Goal: Information Seeking & Learning: Learn about a topic

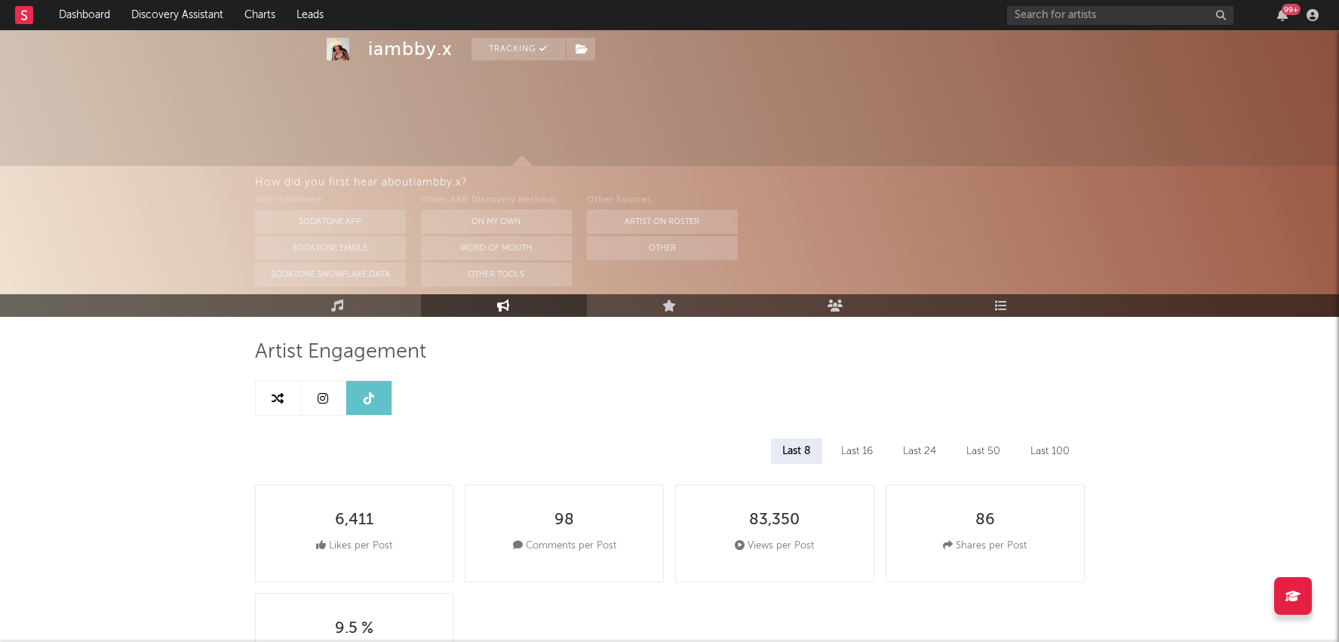
select select "1m"
select select "6m"
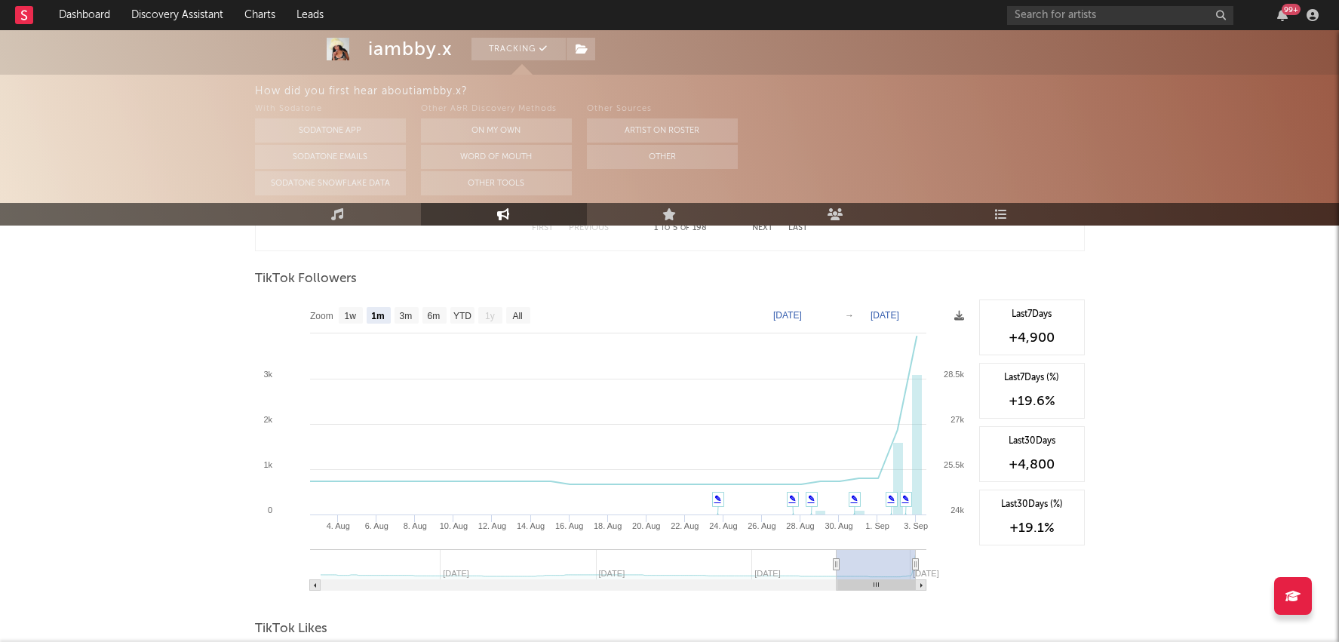
click at [1290, 14] on div "99 +" at bounding box center [1291, 9] width 19 height 11
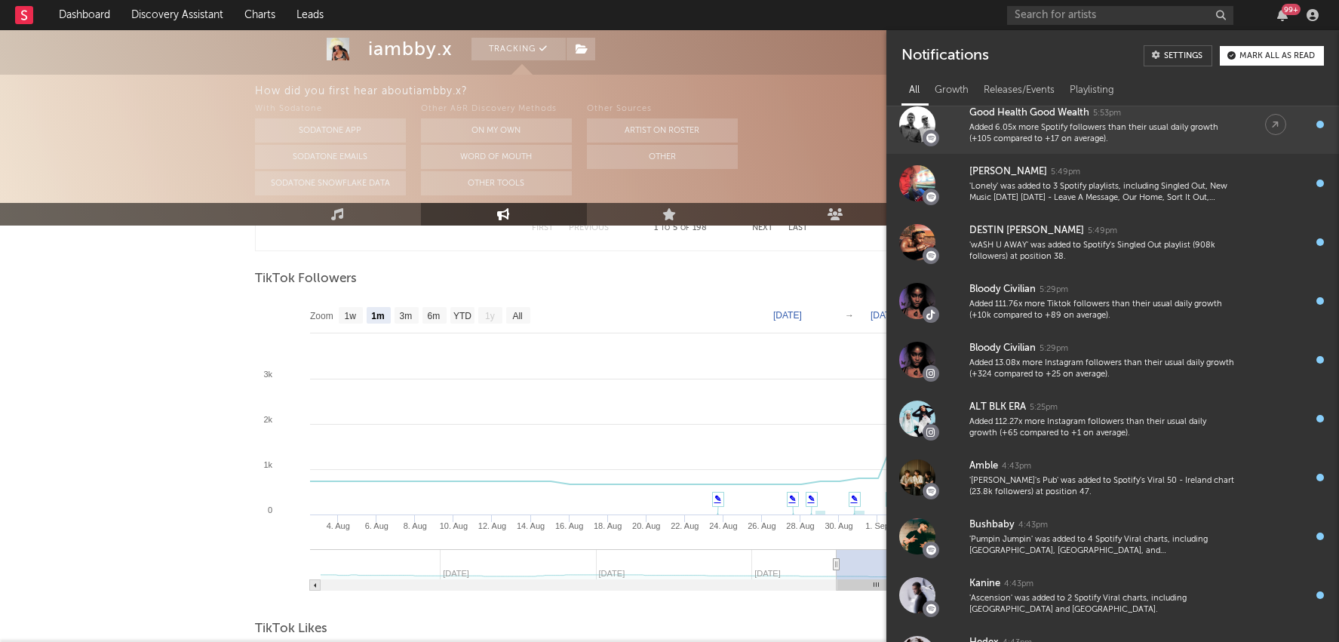
scroll to position [2315, 0]
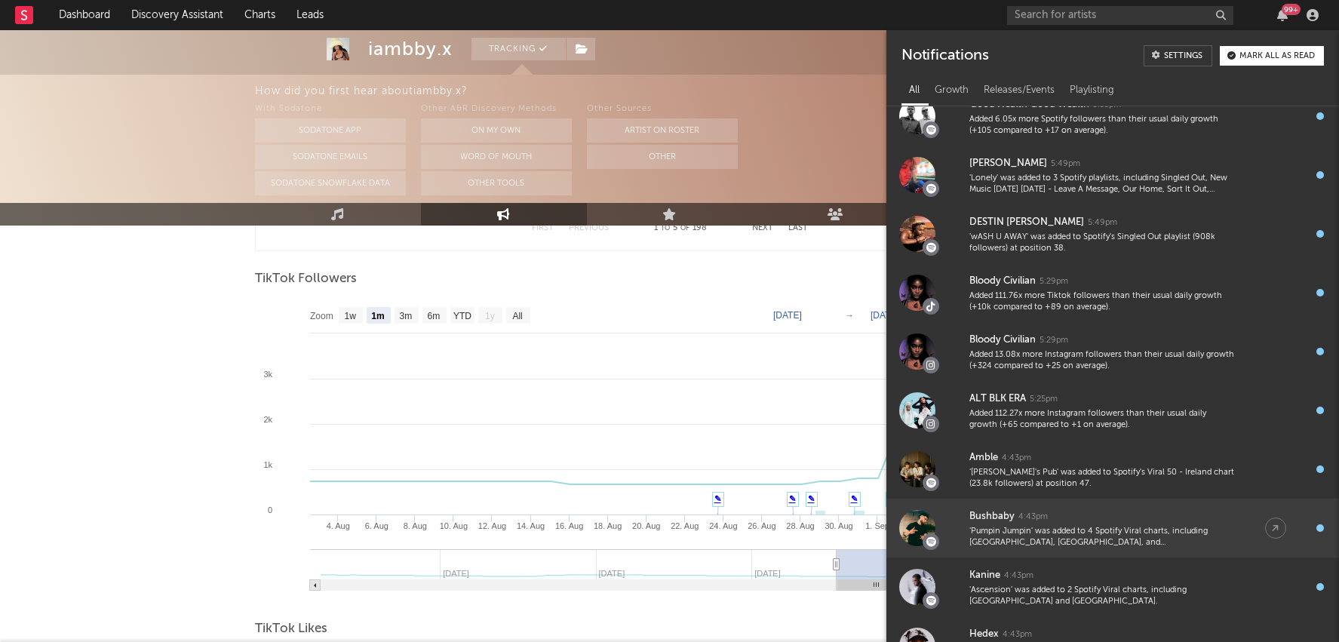
click at [1132, 528] on div "'Pumpin Jumpin' was added to 4 Spotify Viral charts, including [GEOGRAPHIC_DATA…" at bounding box center [1103, 537] width 266 height 23
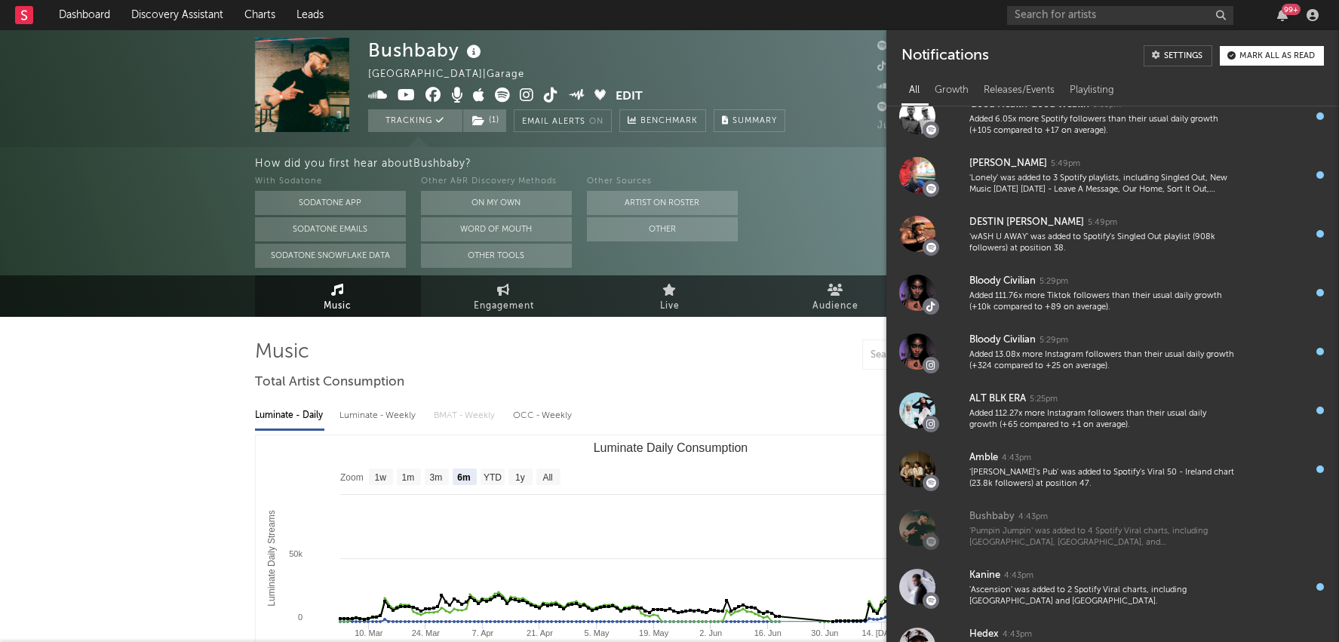
select select "6m"
click at [781, 414] on div "Luminate - Daily Luminate - Weekly BMAT - Weekly OCC - Weekly" at bounding box center [670, 416] width 830 height 26
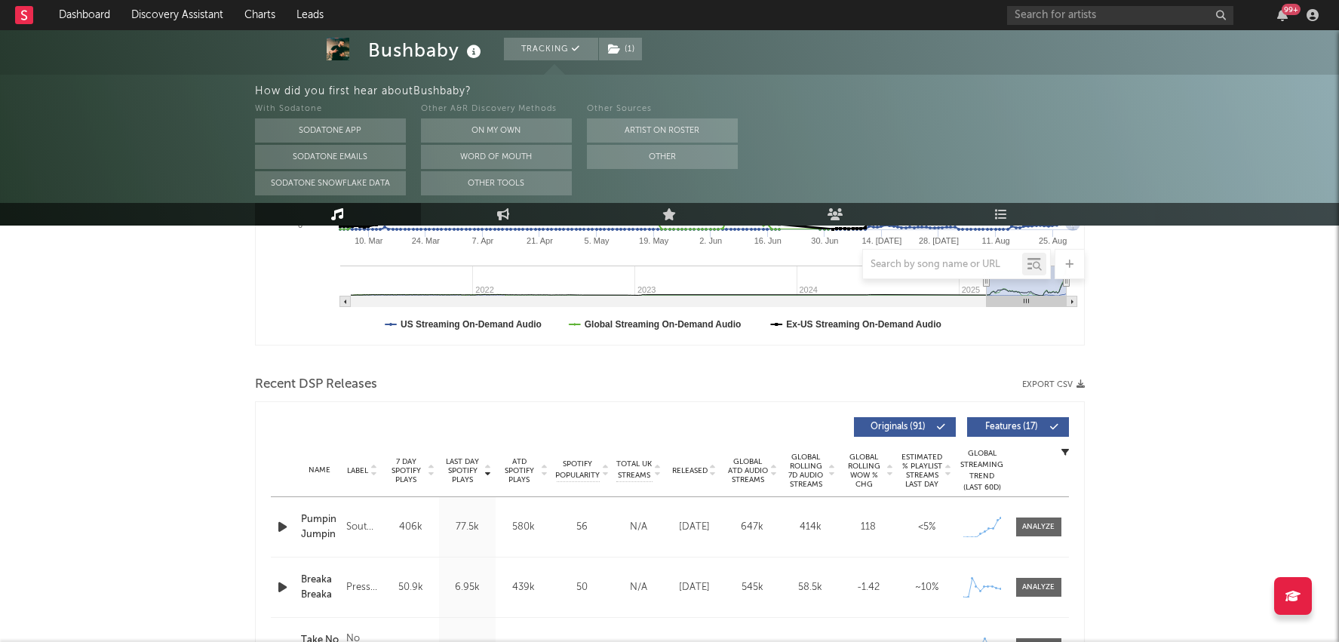
scroll to position [496, 0]
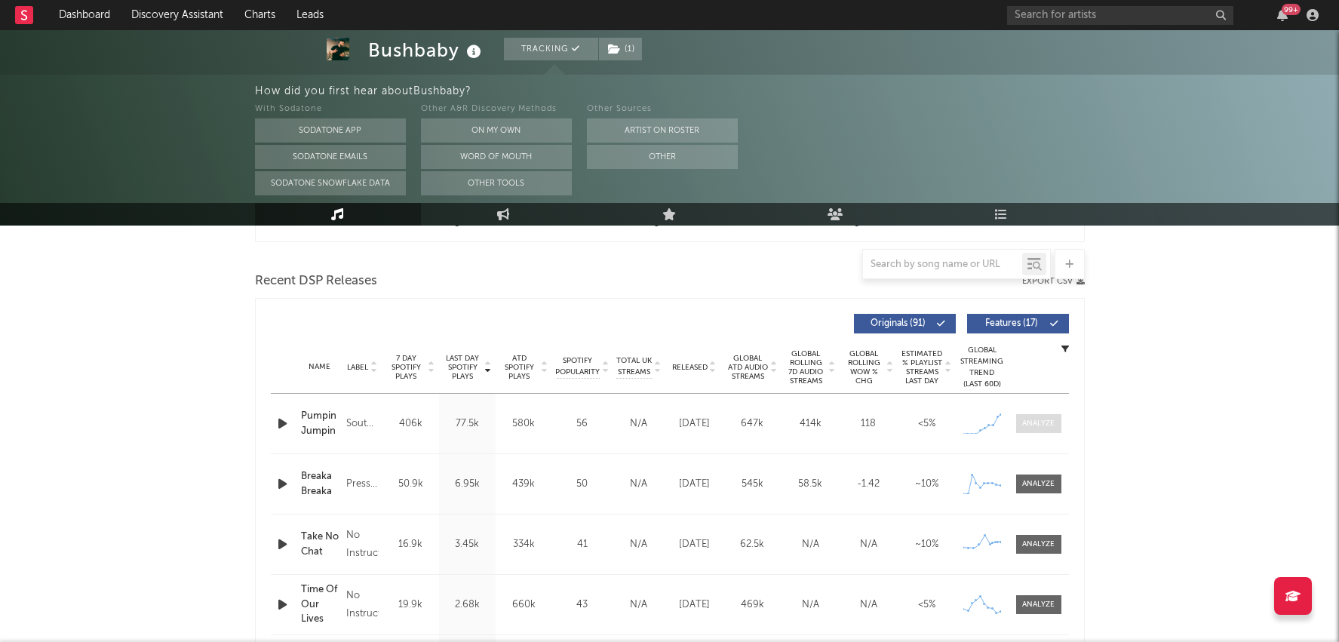
click at [1018, 423] on span at bounding box center [1038, 423] width 45 height 19
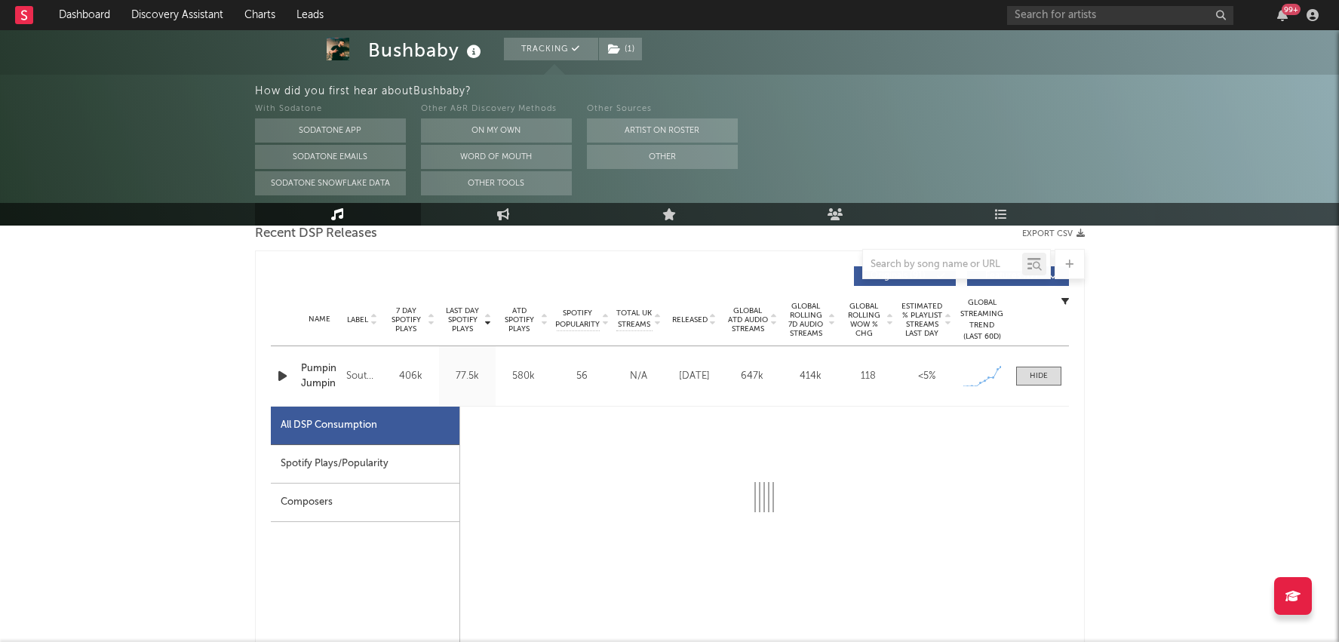
select select "1w"
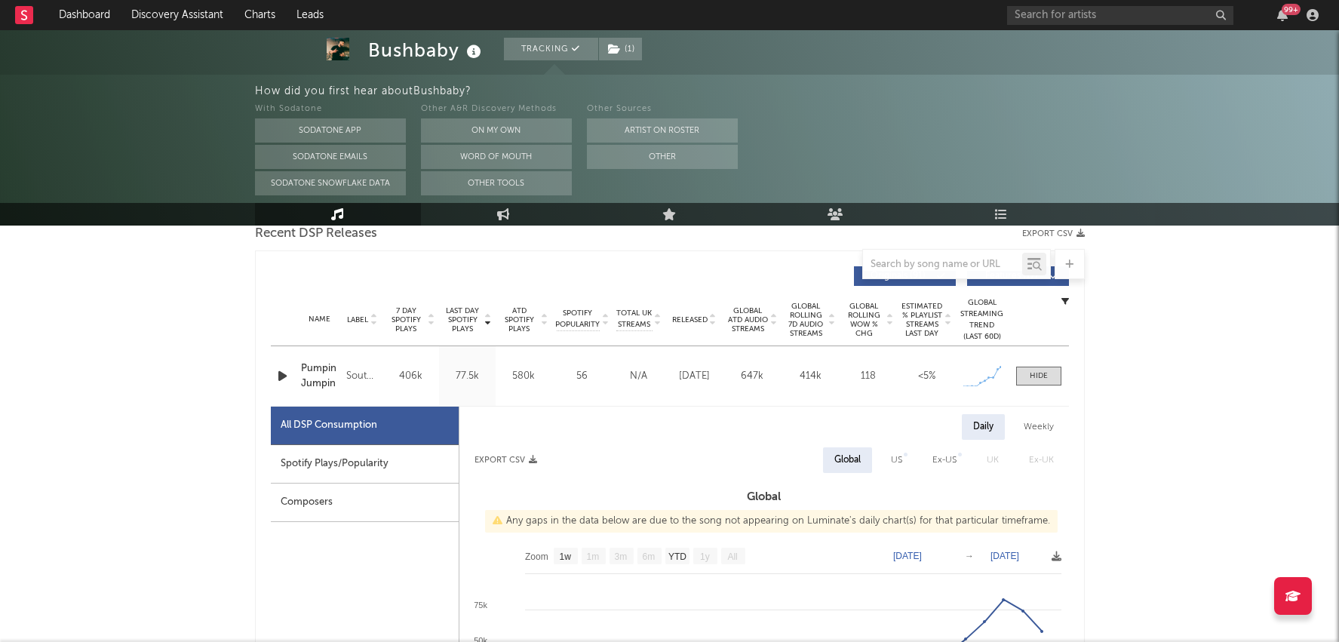
scroll to position [580, 0]
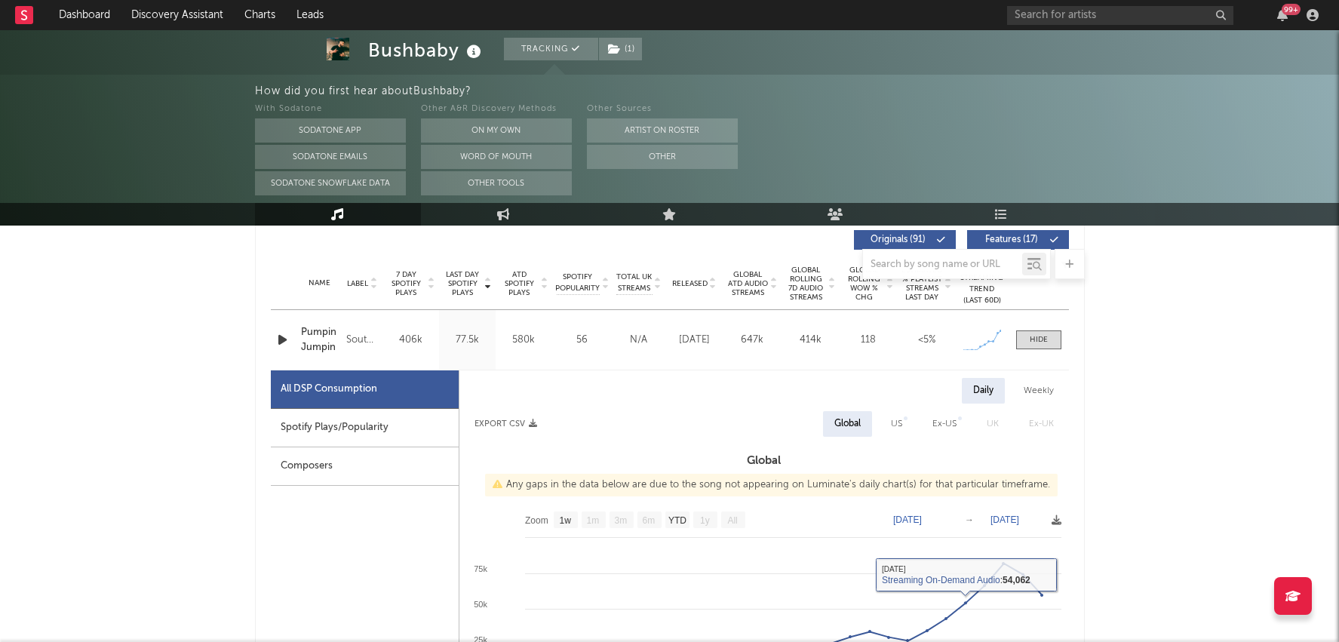
click at [331, 435] on div "Spotify Plays/Popularity" at bounding box center [365, 428] width 188 height 38
select select "1w"
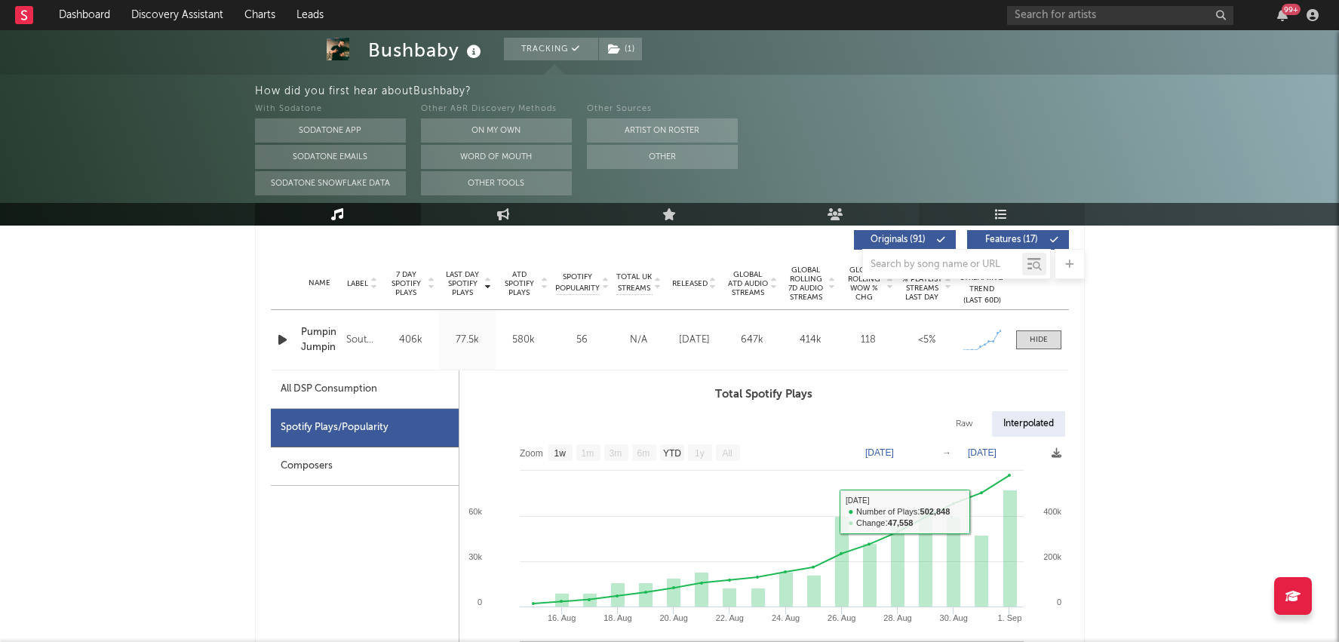
click at [996, 211] on icon at bounding box center [1001, 214] width 13 height 12
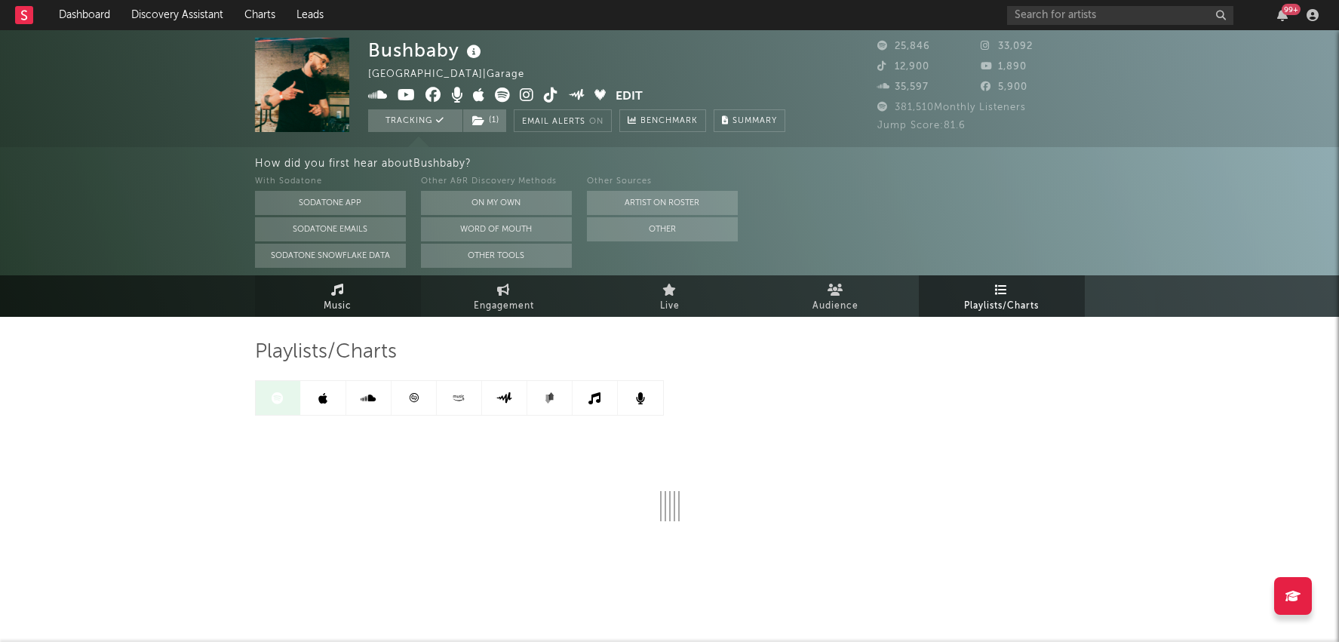
click at [344, 291] on link "Music" at bounding box center [338, 296] width 166 height 42
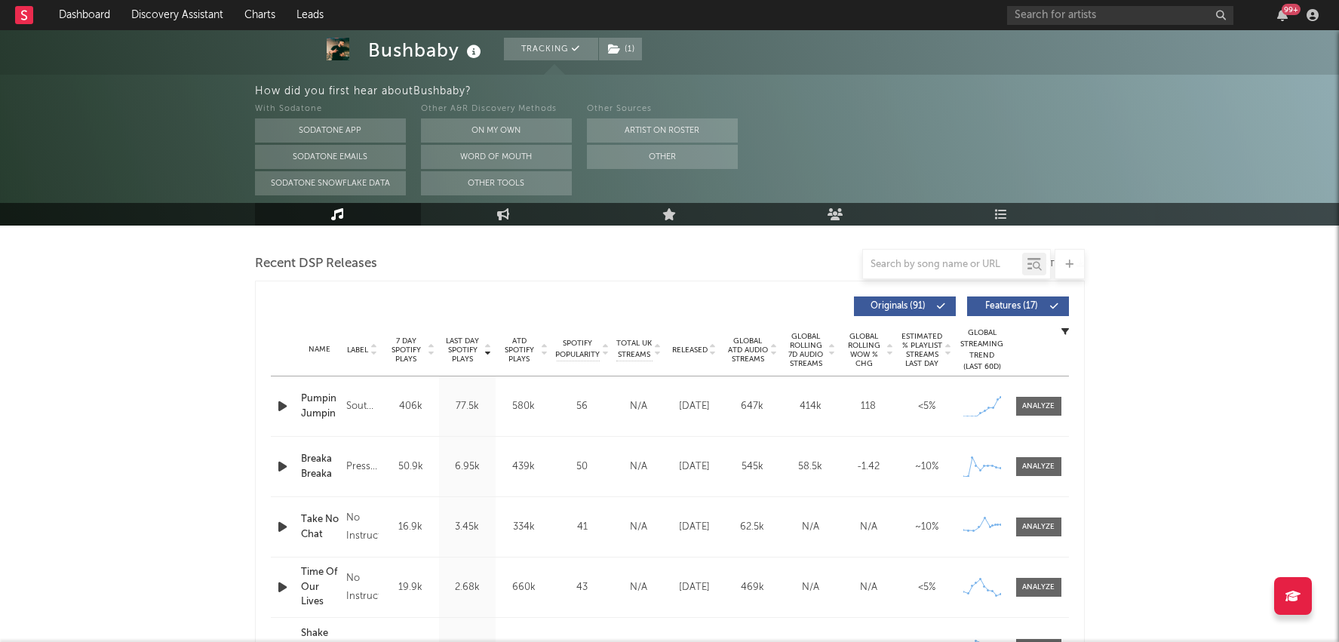
scroll to position [607, 0]
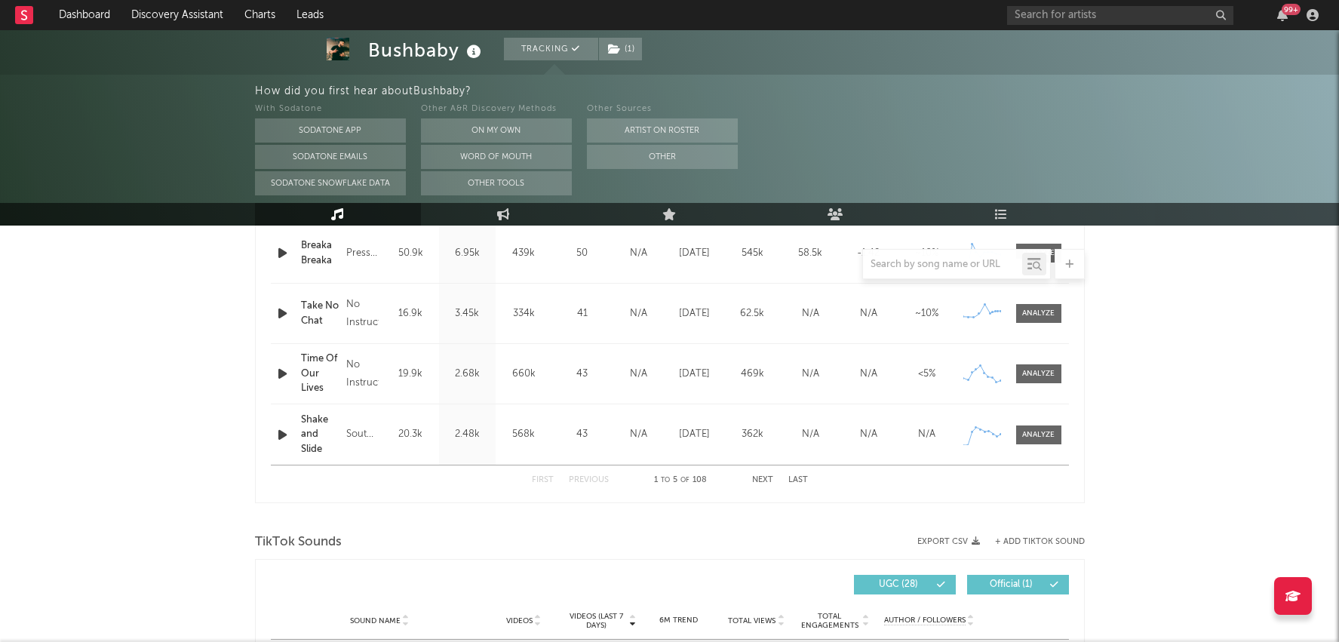
select select "6m"
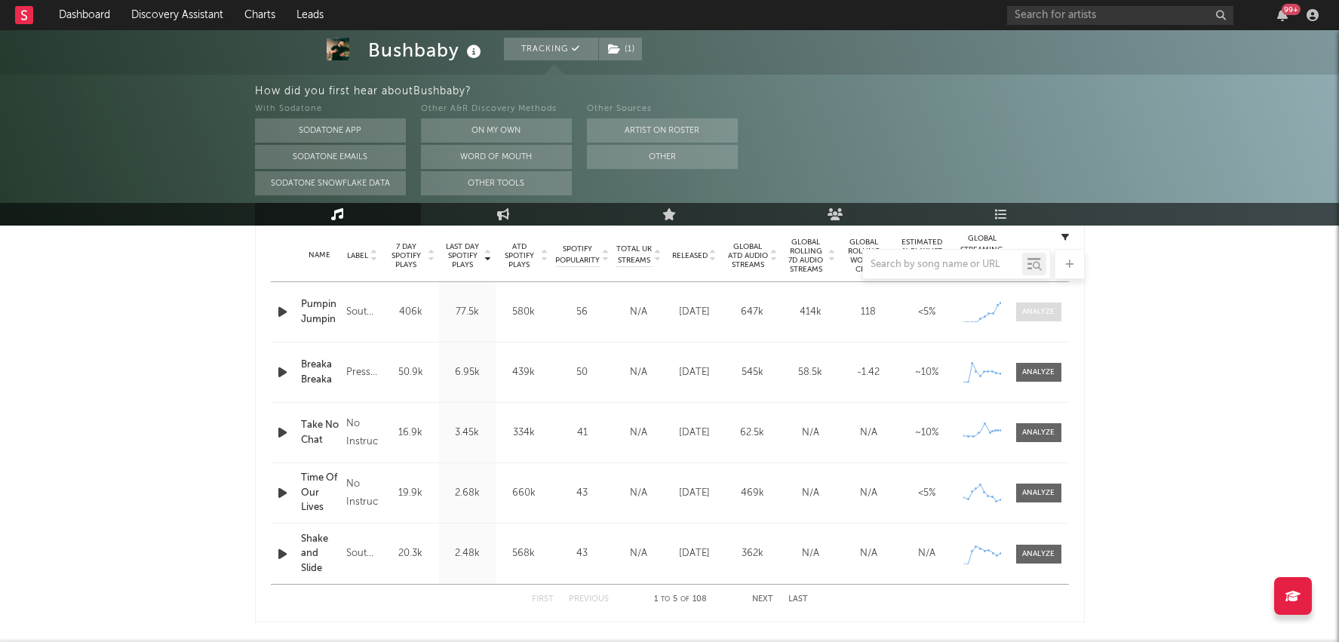
click at [1045, 315] on div at bounding box center [1039, 311] width 32 height 11
select select "1w"
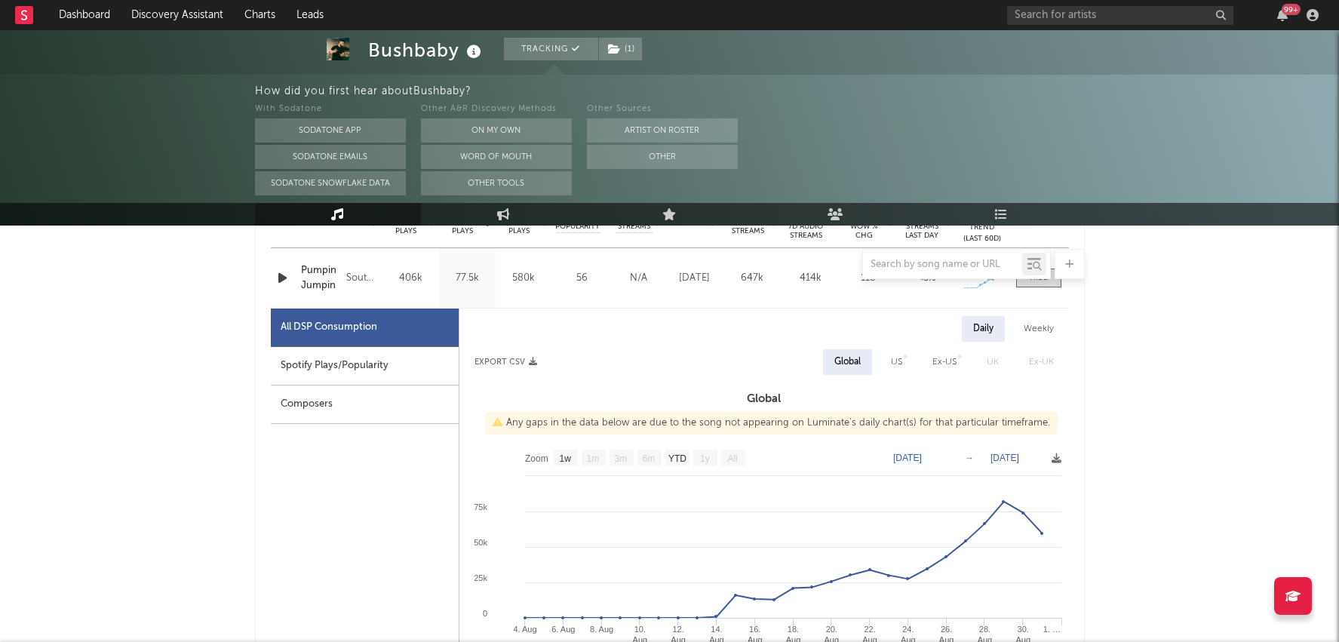
scroll to position [646, 0]
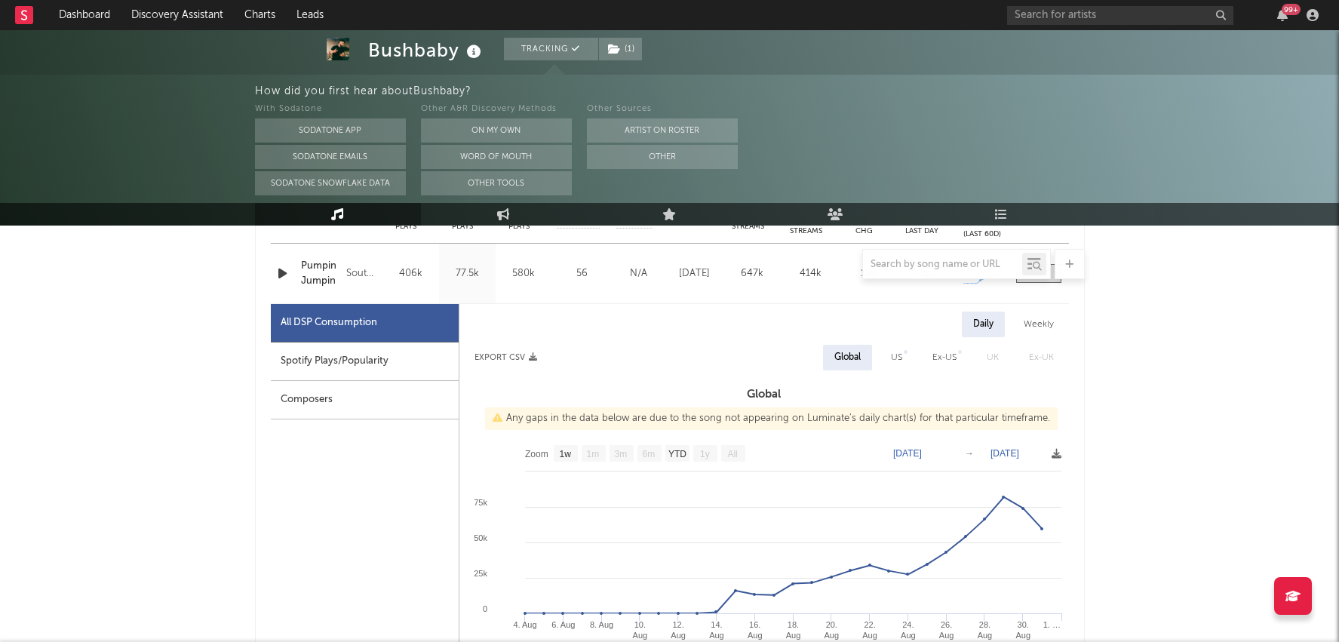
click at [317, 368] on div "Spotify Plays/Popularity" at bounding box center [365, 362] width 188 height 38
select select "1w"
